Goal: Find specific page/section: Find specific page/section

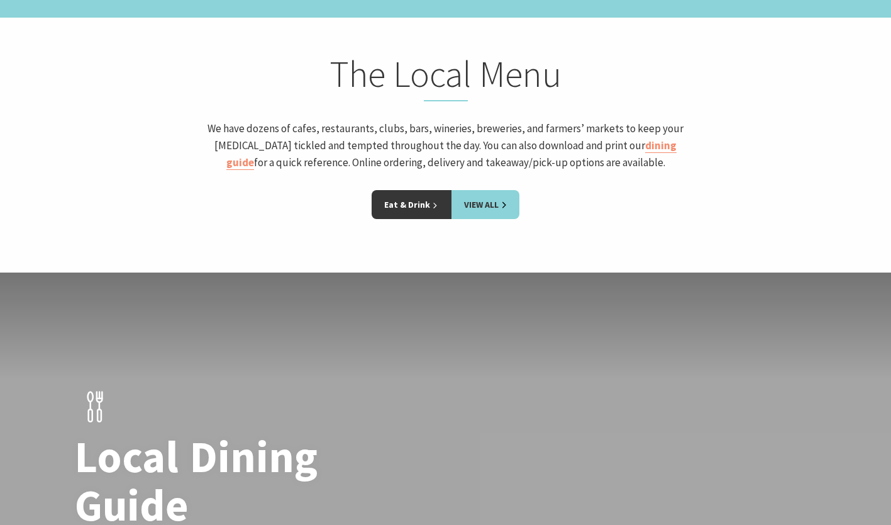
scroll to position [1688, 0]
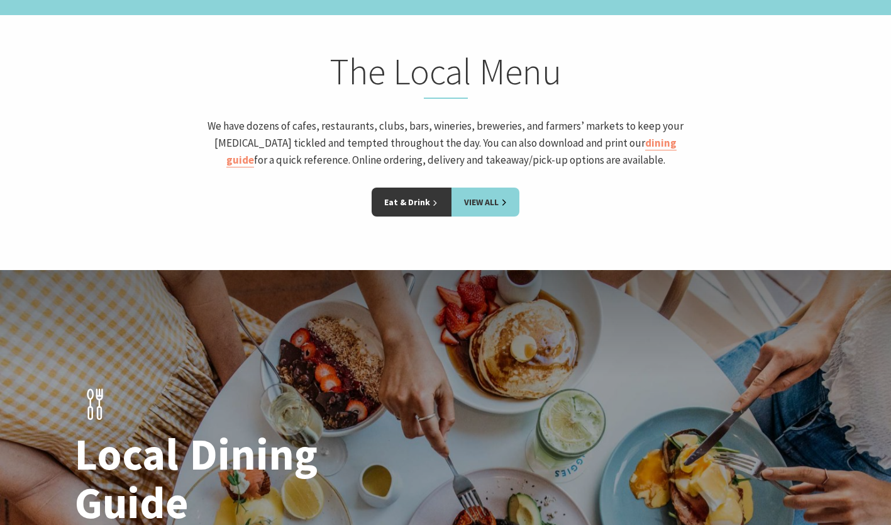
click at [393, 201] on link "Eat & Drink" at bounding box center [412, 201] width 80 height 29
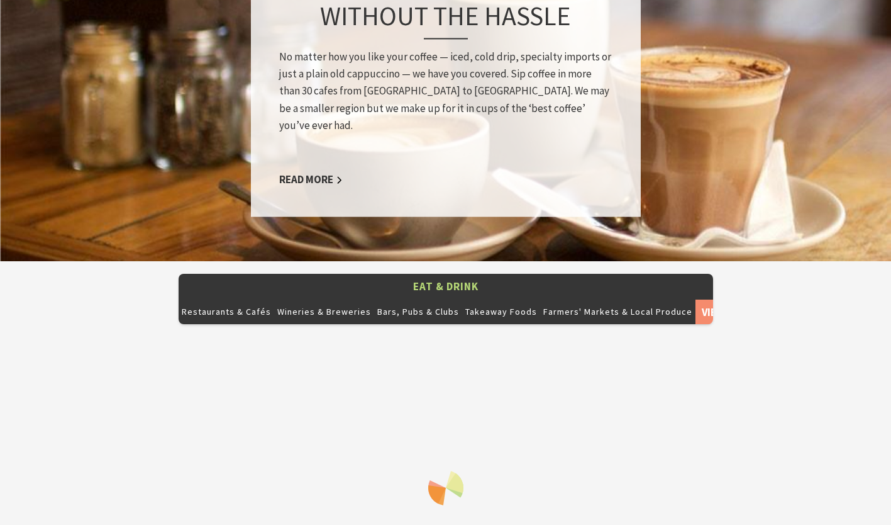
scroll to position [1146, 0]
click at [215, 299] on button "Restaurants & Cafés" at bounding box center [227, 311] width 96 height 25
